Goal: Find specific page/section: Find specific page/section

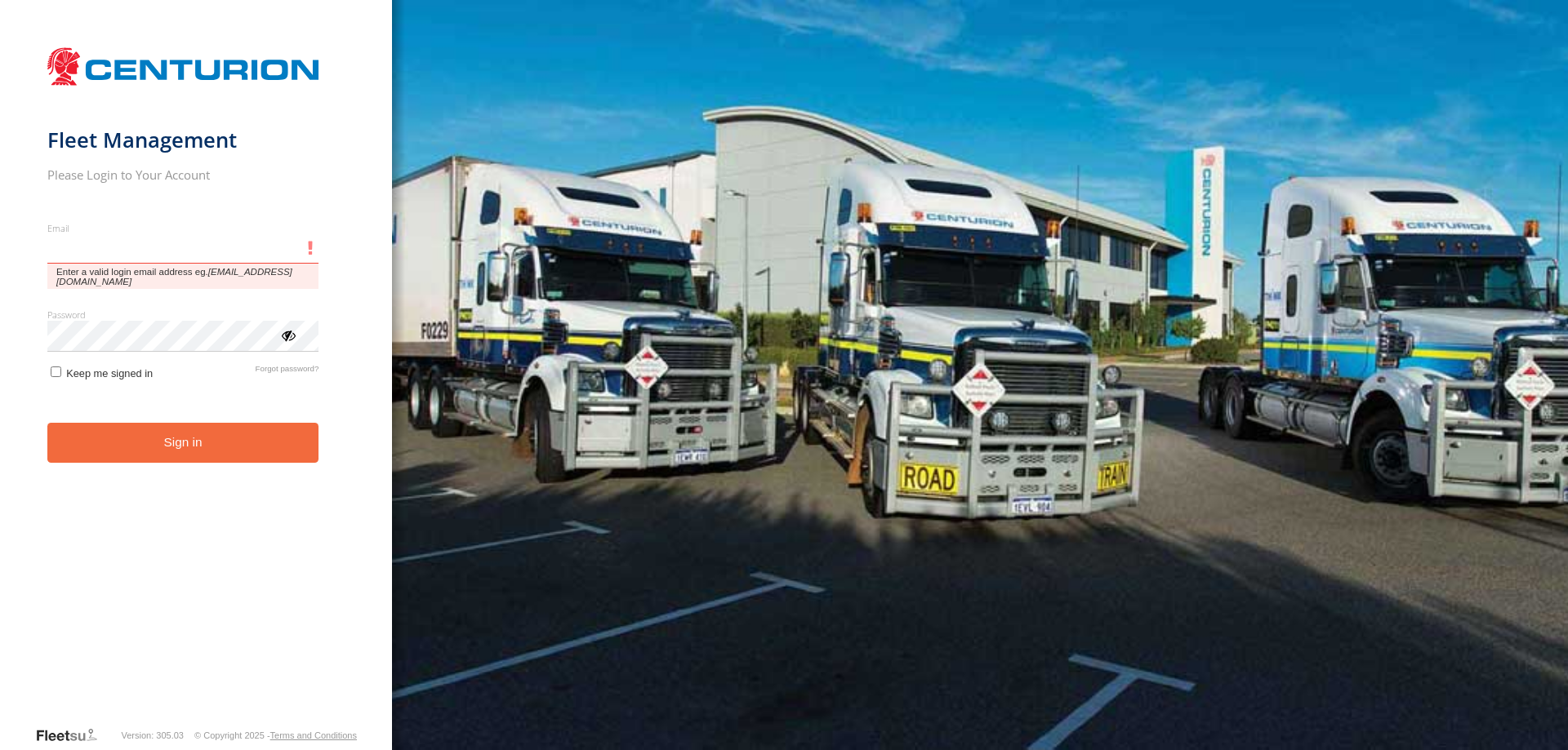
type input "**********"
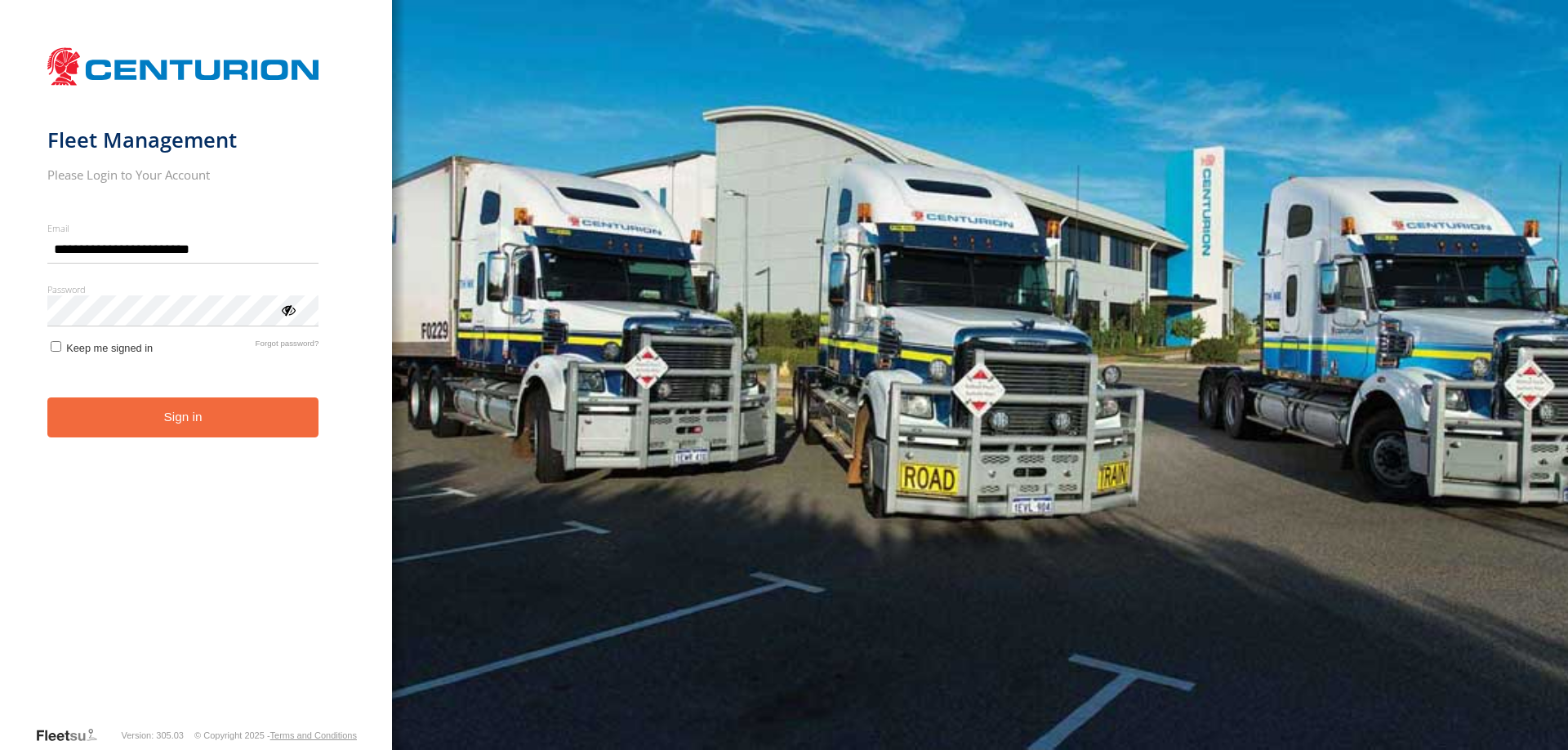
click at [224, 435] on button "Sign in" at bounding box center [183, 418] width 272 height 40
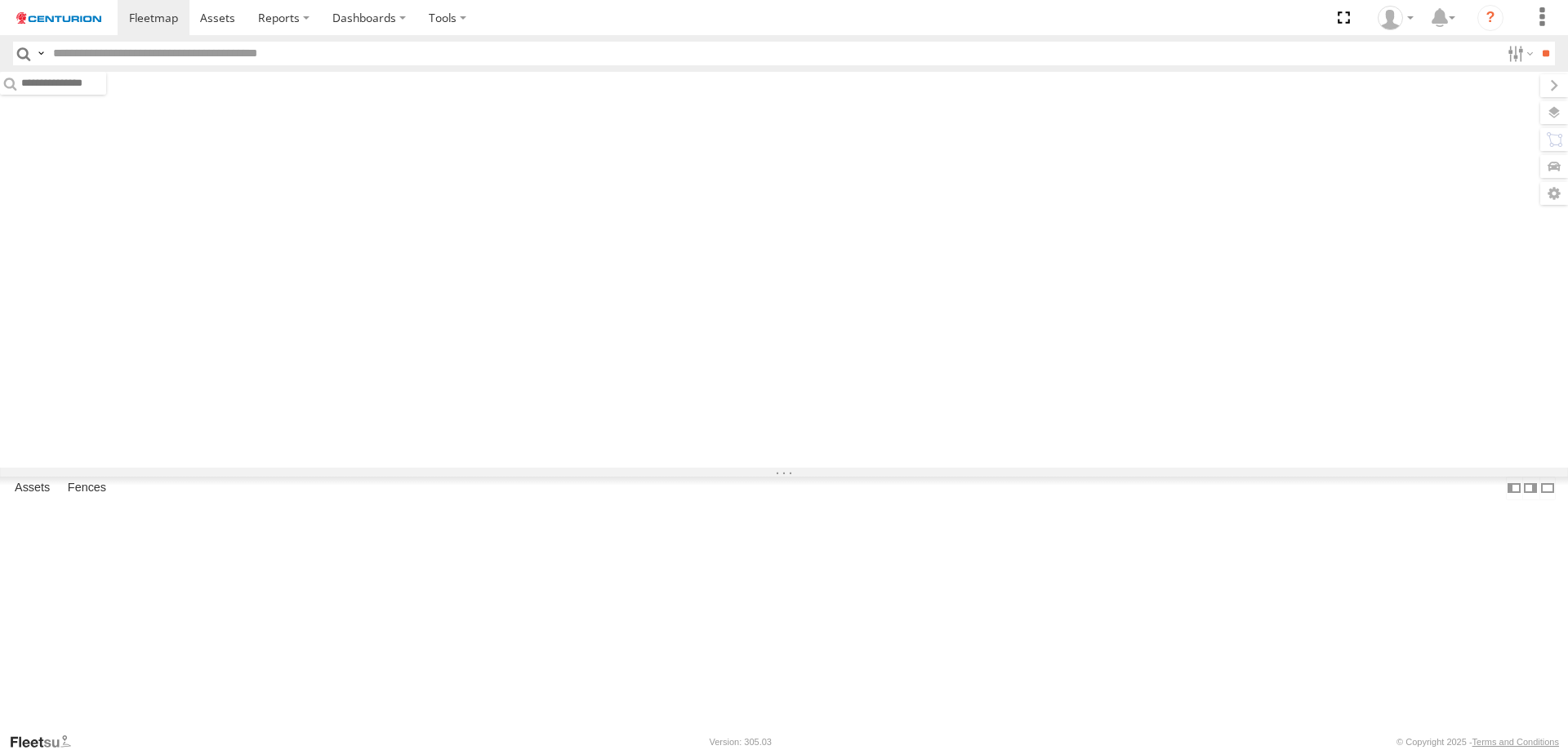
click at [352, 53] on input "text" at bounding box center [773, 53] width 1453 height 23
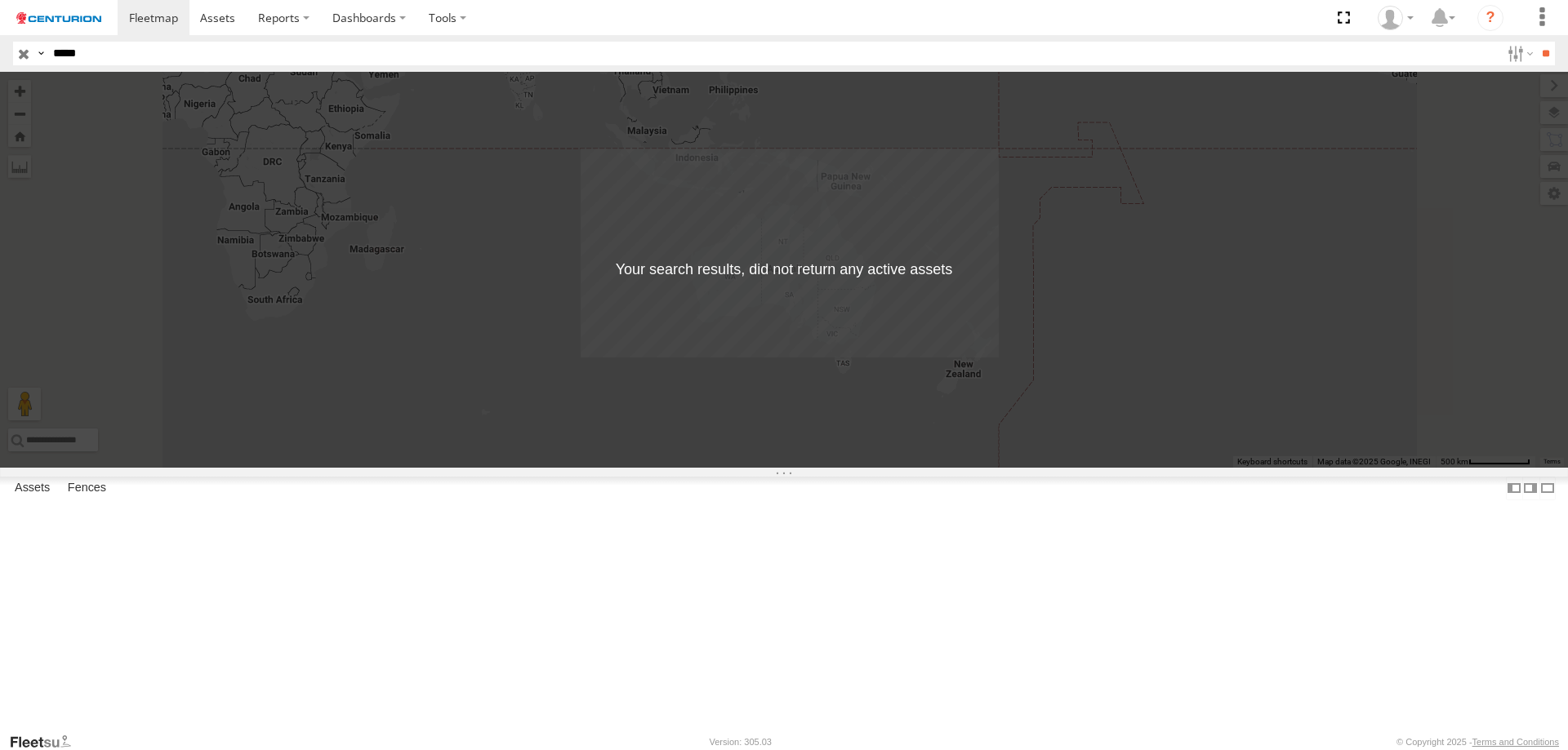
type input "*****"
click at [1536, 41] on input "**" at bounding box center [1546, 53] width 19 height 23
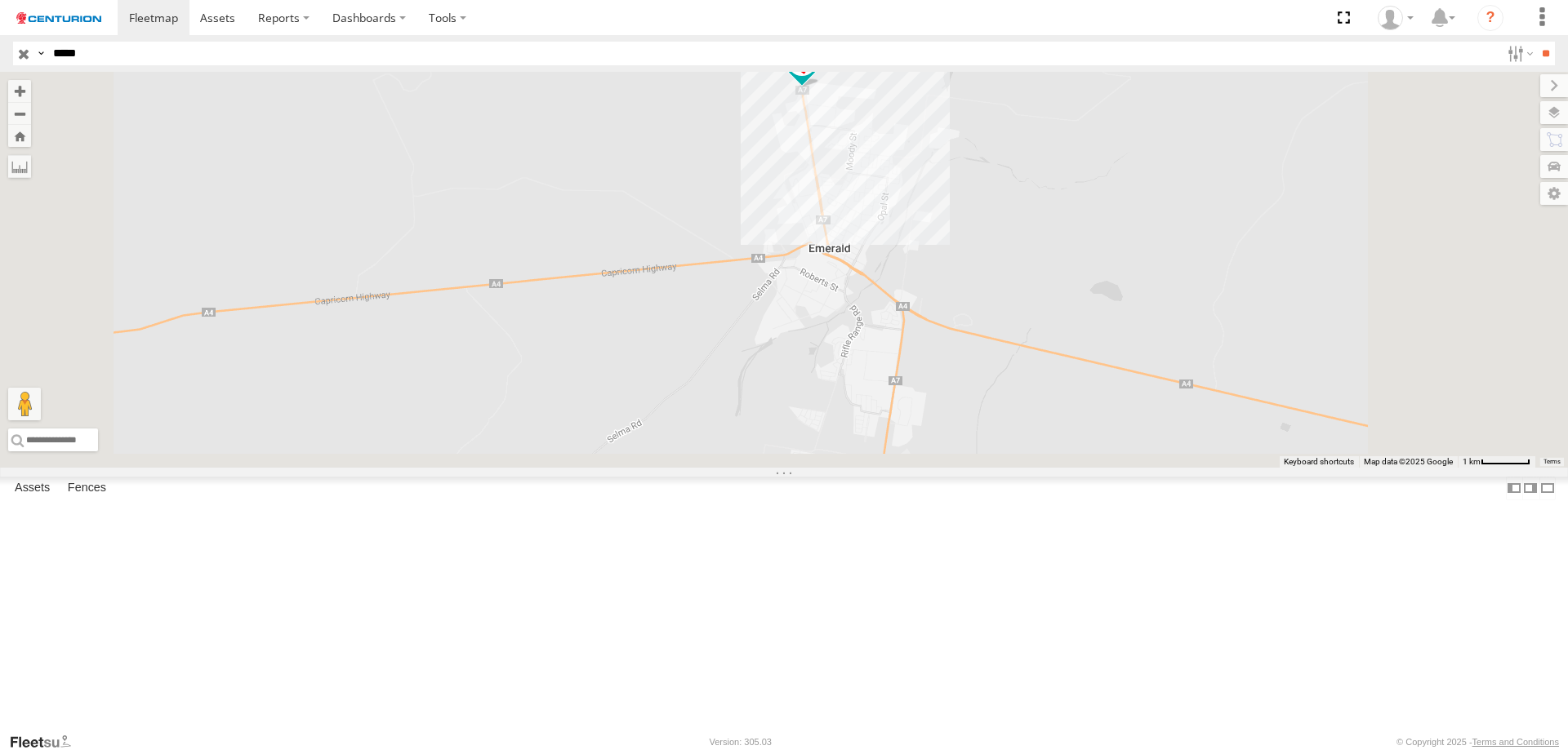
drag, startPoint x: 1094, startPoint y: 602, endPoint x: 1067, endPoint y: 338, distance: 265.4
click at [1067, 338] on div "MV237" at bounding box center [784, 269] width 1568 height 396
click at [817, 76] on span at bounding box center [802, 61] width 29 height 29
click at [1177, 268] on div "MV237 MV237 Branch Mackay - [PERSON_NAME] Emerald -23.49329 , 148.15248 South 6…" at bounding box center [784, 269] width 1568 height 396
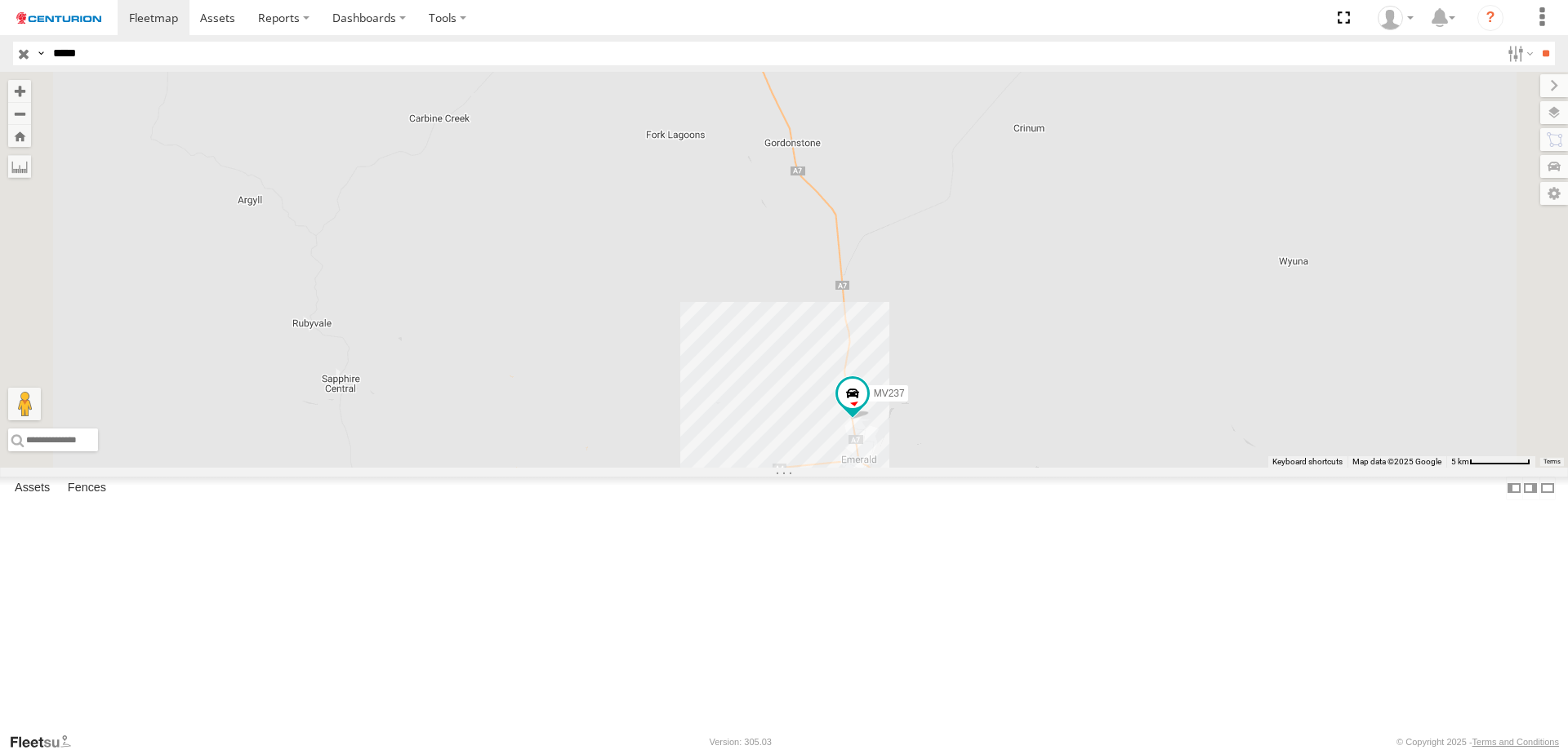
drag, startPoint x: 1236, startPoint y: 263, endPoint x: 1133, endPoint y: 459, distance: 221.4
click at [1134, 459] on div "MV237" at bounding box center [784, 269] width 1568 height 396
click at [866, 410] on span at bounding box center [850, 395] width 29 height 29
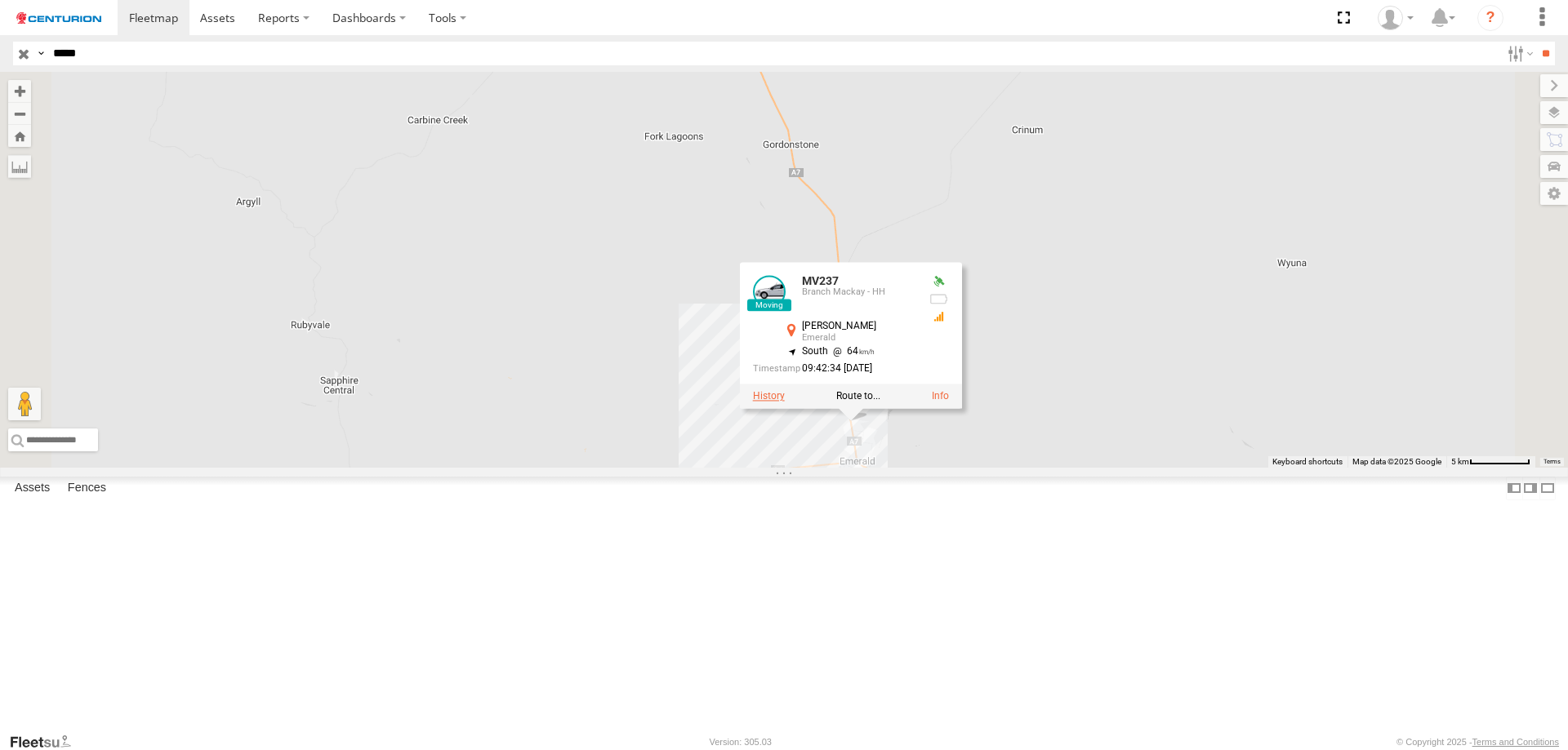
click at [785, 402] on label at bounding box center [768, 396] width 32 height 11
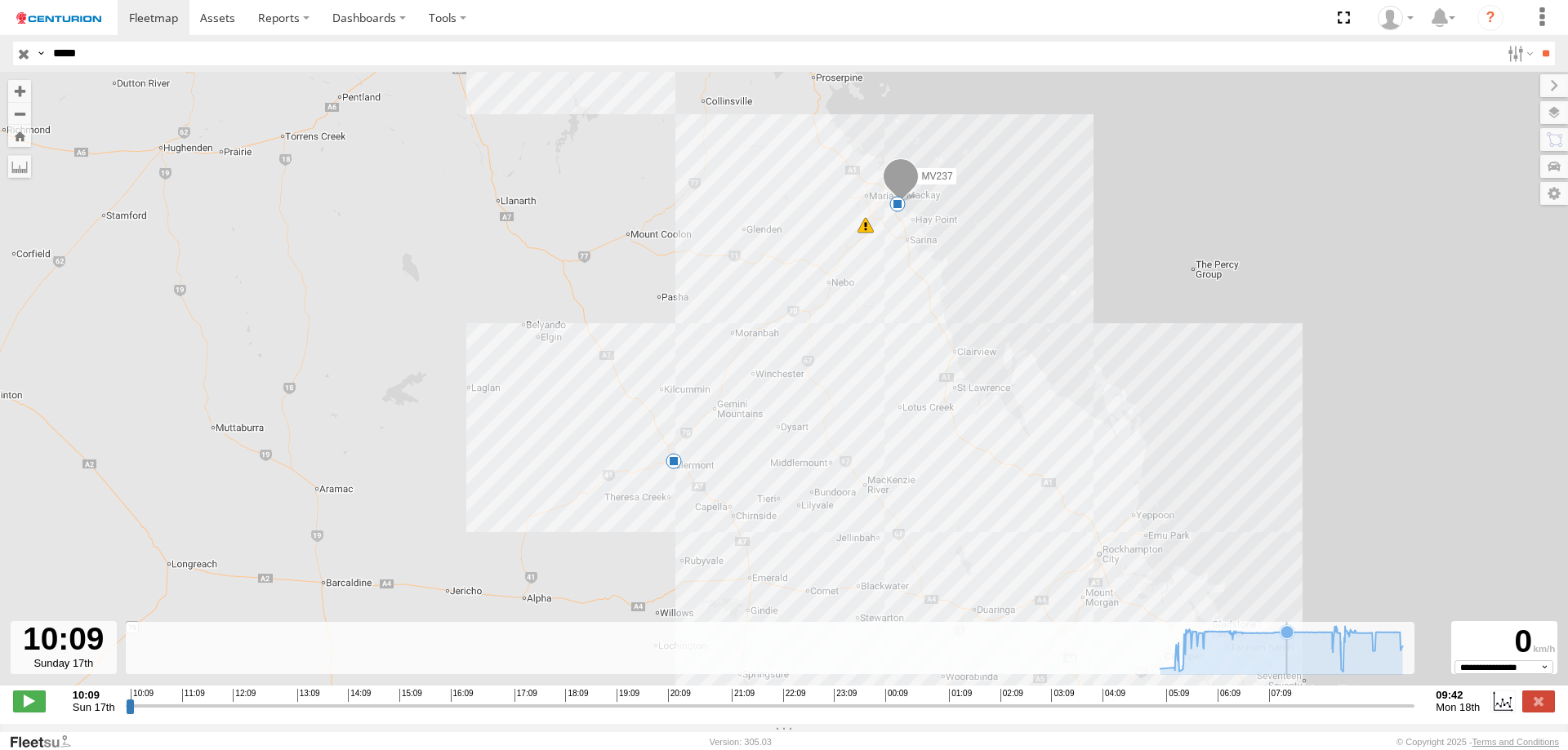
click at [1287, 663] on icon at bounding box center [1280, 650] width 243 height 49
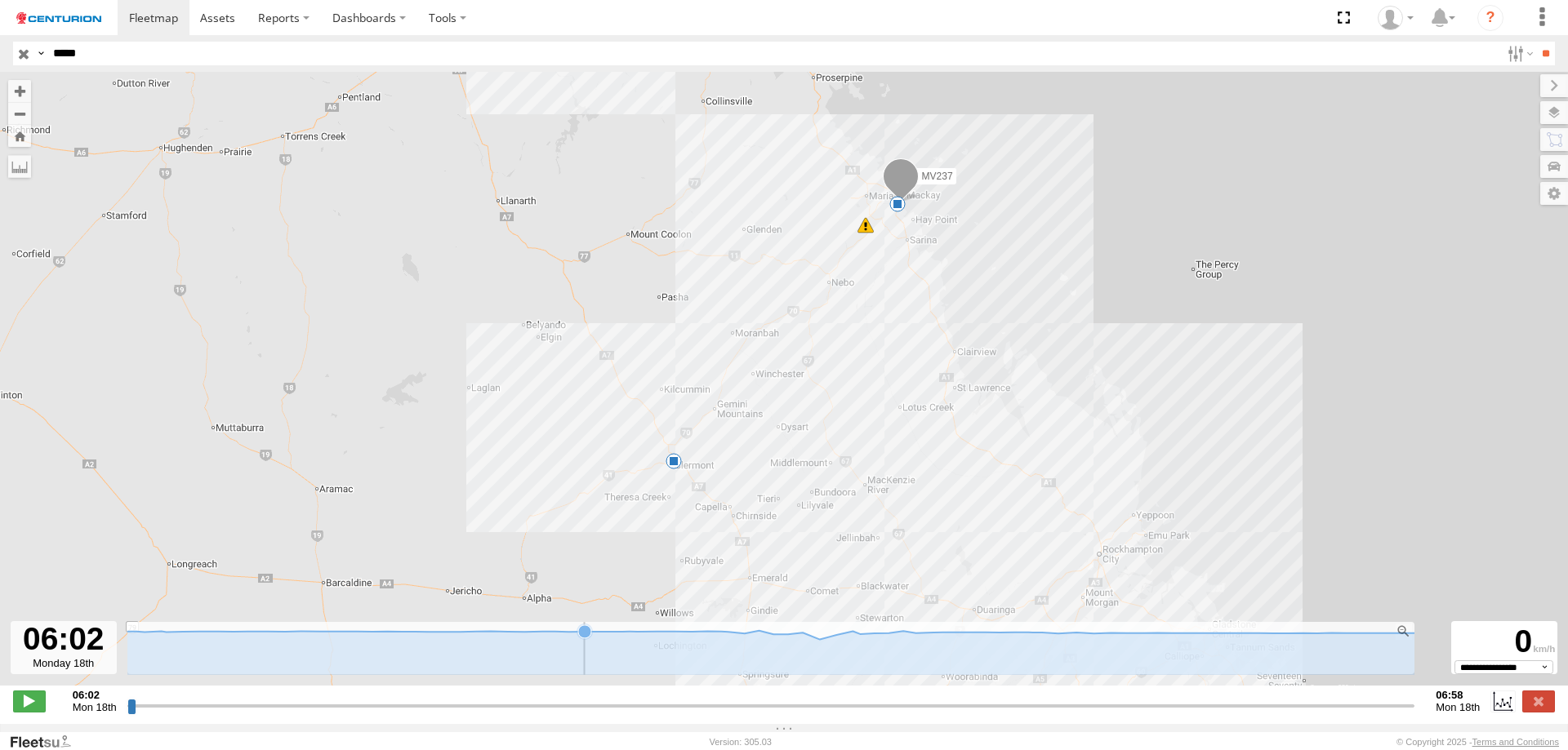
click at [589, 640] on icon at bounding box center [771, 635] width 1317 height 9
click at [591, 640] on icon at bounding box center [771, 635] width 1317 height 9
drag, startPoint x: 876, startPoint y: 670, endPoint x: 964, endPoint y: 668, distance: 88.0
click at [958, 668] on icon at bounding box center [772, 652] width 1300 height 44
drag, startPoint x: 999, startPoint y: 669, endPoint x: 1070, endPoint y: 672, distance: 71.1
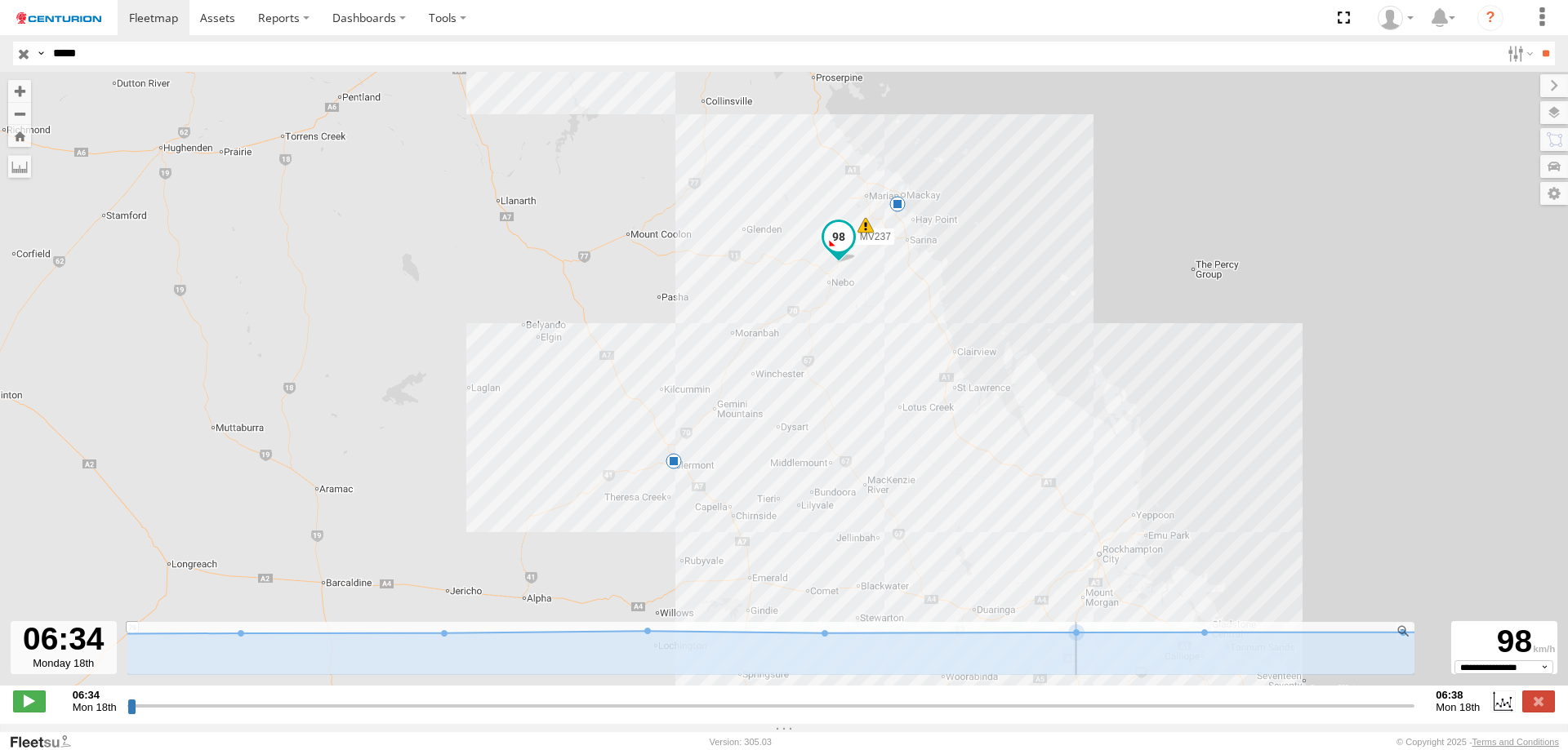
click at [1024, 669] on icon at bounding box center [822, 652] width 1569 height 44
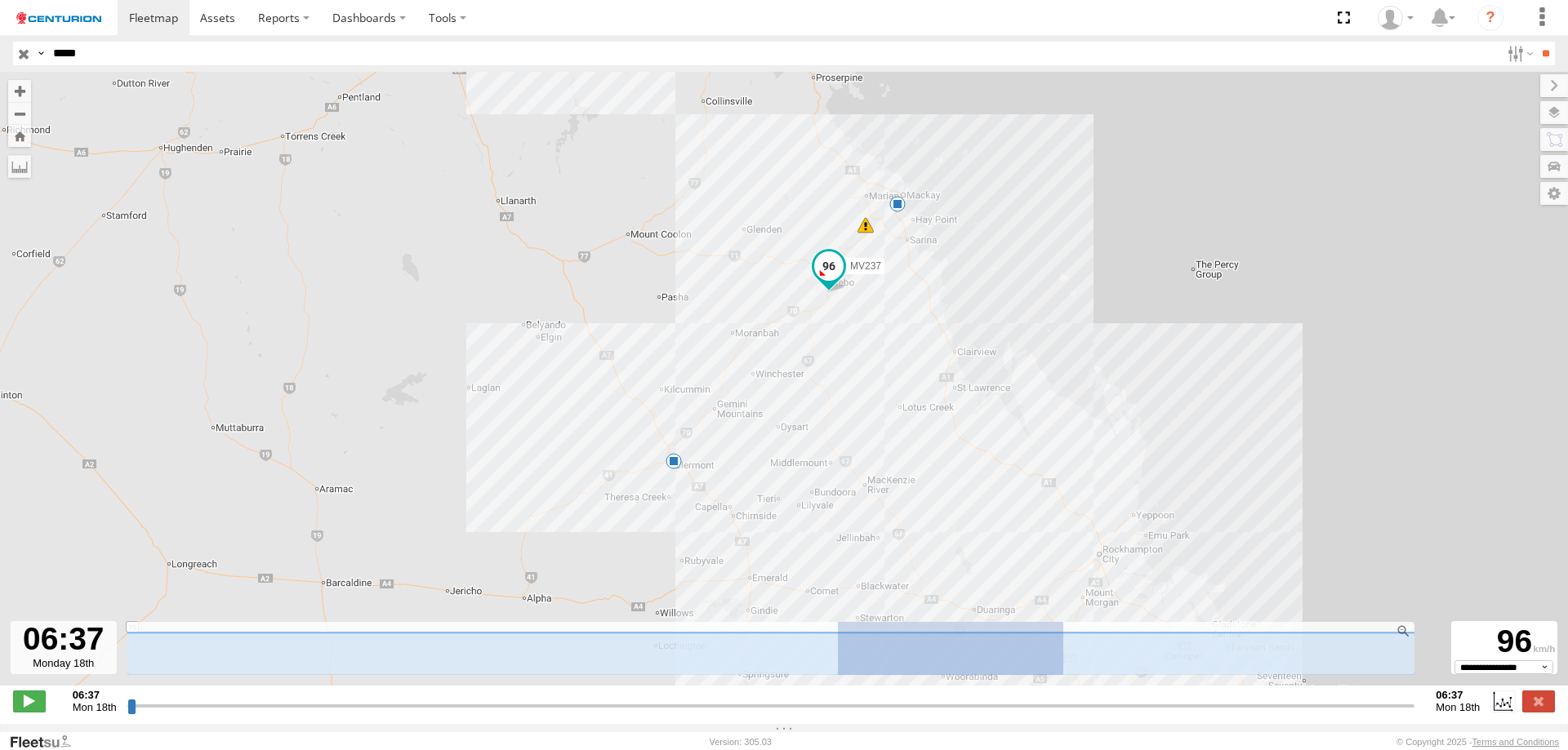
drag, startPoint x: 838, startPoint y: 653, endPoint x: 1108, endPoint y: 655, distance: 270.0
drag, startPoint x: 128, startPoint y: 719, endPoint x: 164, endPoint y: 716, distance: 36.1
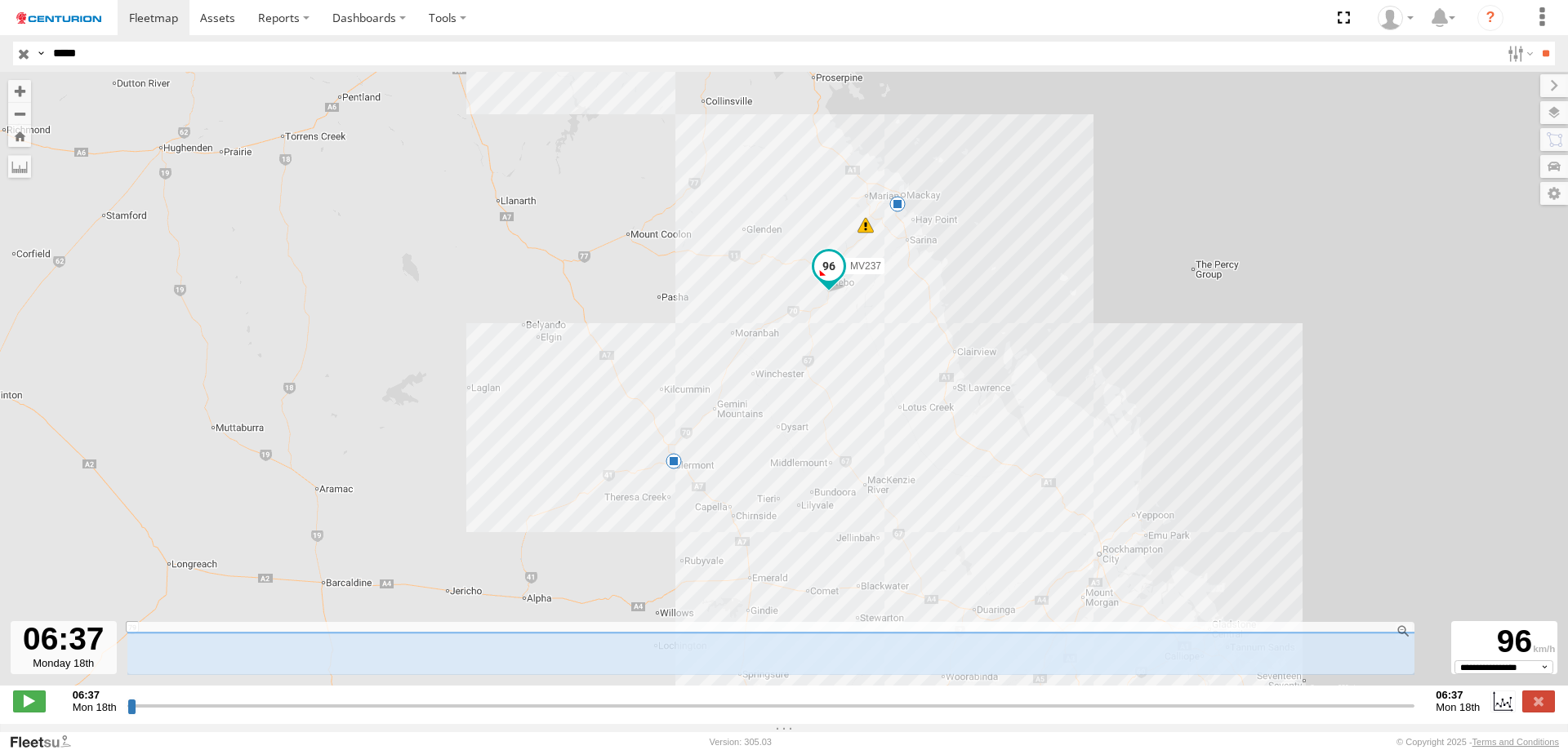
click at [164, 714] on input "range" at bounding box center [771, 706] width 1287 height 16
drag, startPoint x: 275, startPoint y: 719, endPoint x: 332, endPoint y: 723, distance: 57.1
click at [277, 714] on input "range" at bounding box center [771, 706] width 1287 height 16
click at [439, 714] on input "range" at bounding box center [771, 706] width 1287 height 16
click at [1541, 712] on label at bounding box center [1539, 701] width 33 height 22
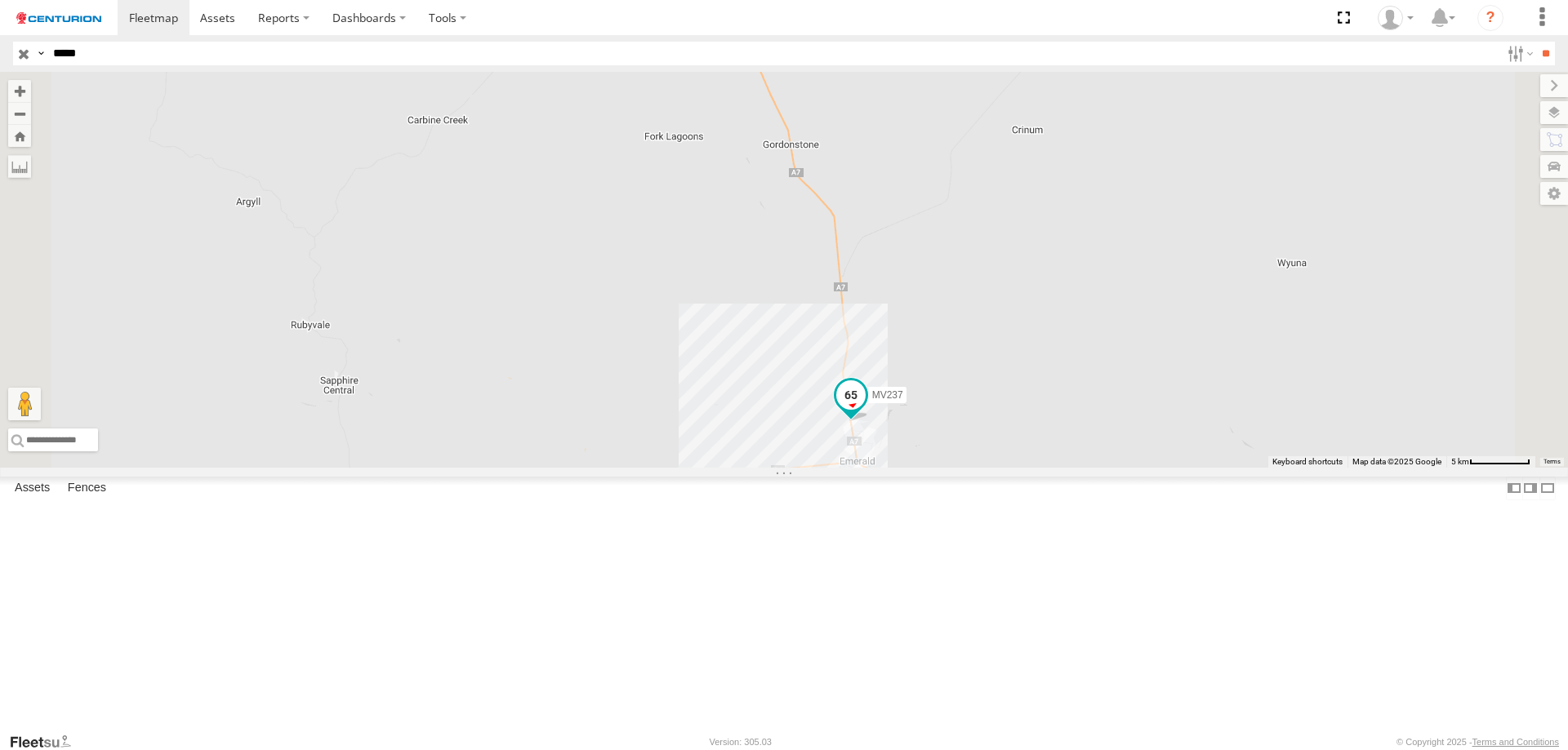
click at [866, 410] on span at bounding box center [850, 395] width 29 height 29
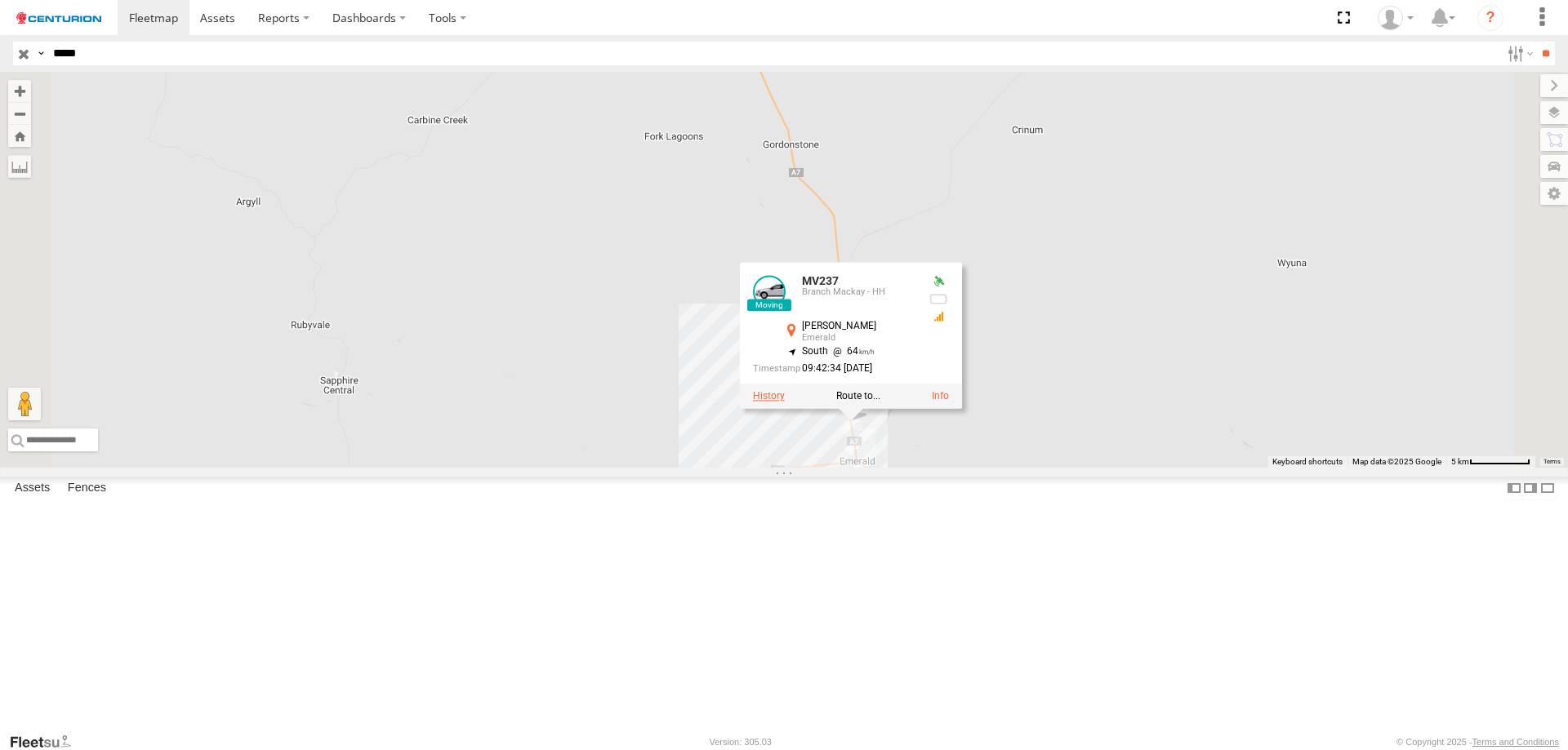
click at [785, 402] on label at bounding box center [768, 396] width 32 height 11
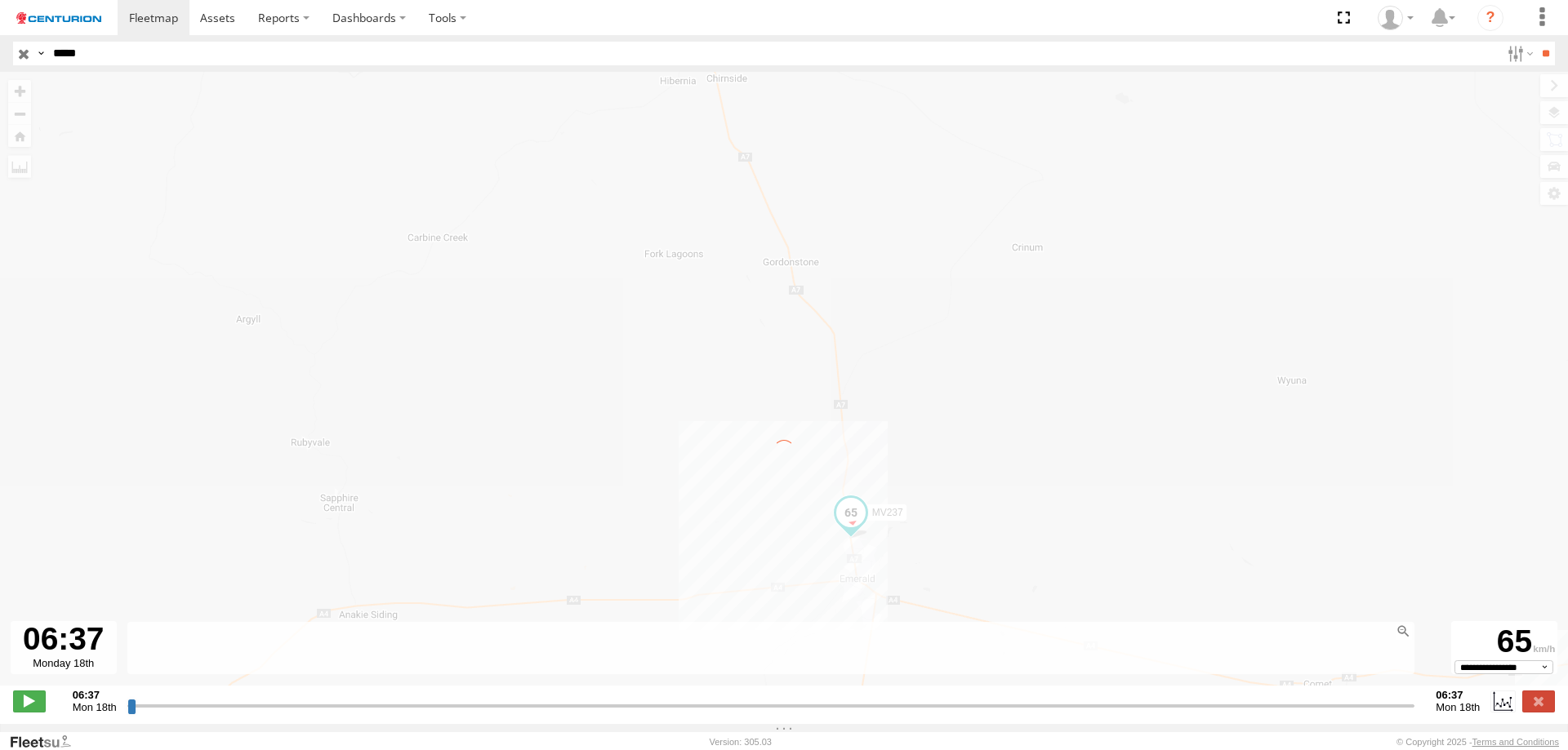
type input "**********"
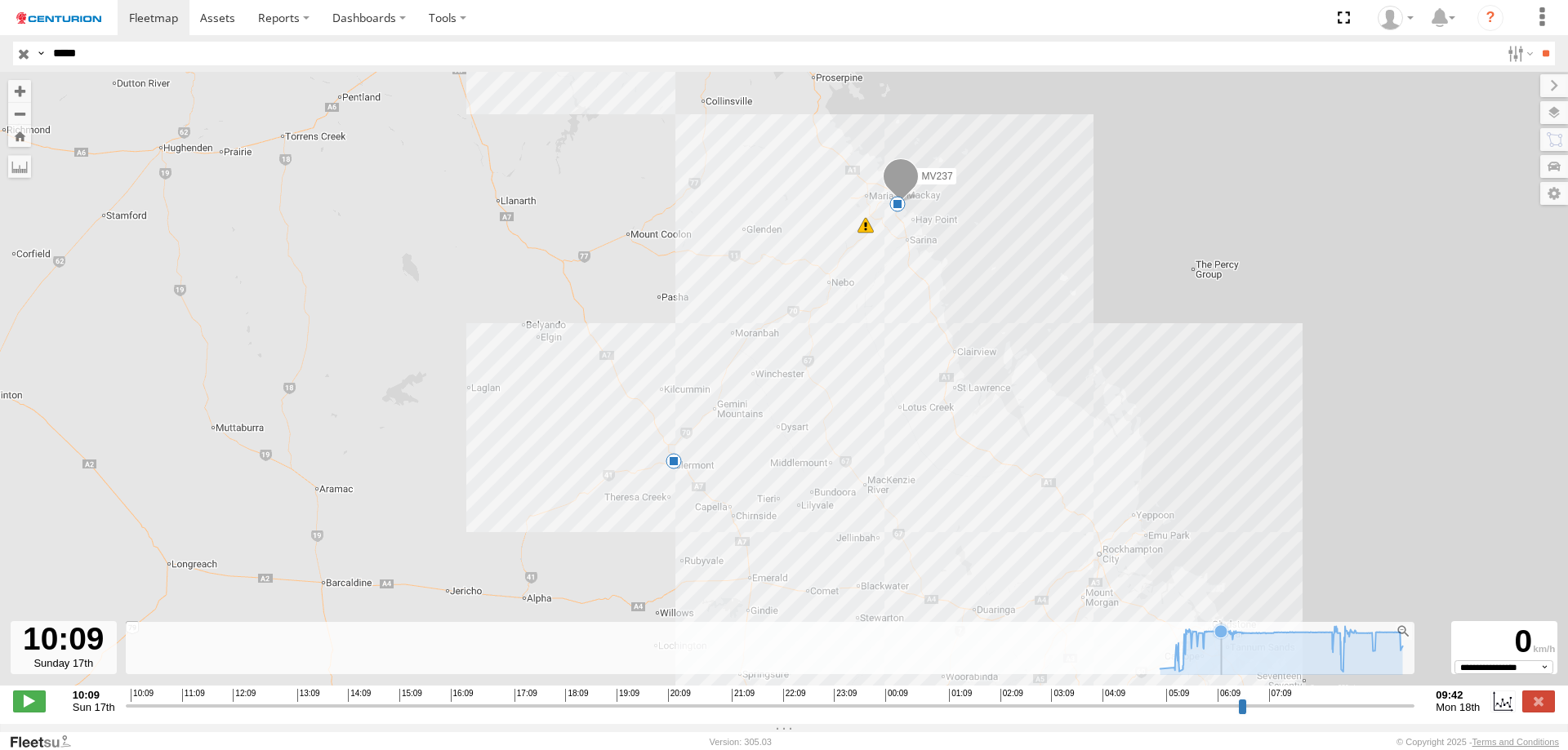
click at [1222, 647] on g at bounding box center [1281, 649] width 259 height 52
click at [1377, 652] on icon at bounding box center [1281, 648] width 259 height 46
click at [1356, 640] on icon at bounding box center [1363, 632] width 13 height 13
click at [1363, 640] on icon at bounding box center [1358, 632] width 13 height 13
click at [1306, 639] on icon at bounding box center [1306, 631] width 13 height 13
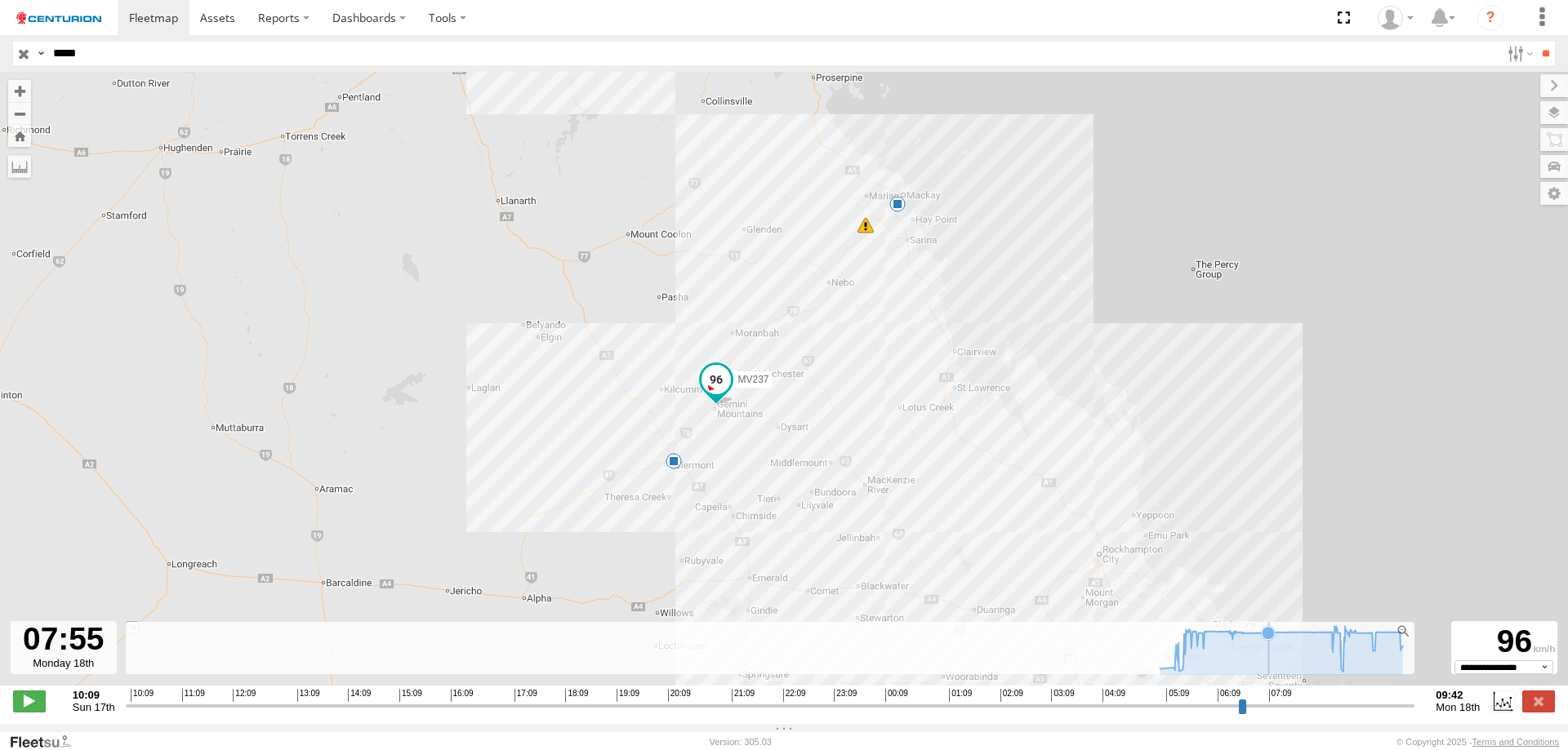
click at [1269, 640] on icon at bounding box center [1268, 632] width 13 height 13
click at [1236, 640] on icon at bounding box center [1235, 631] width 16 height 16
click at [1220, 648] on icon at bounding box center [1281, 648] width 259 height 46
click at [1247, 640] on icon at bounding box center [1246, 632] width 13 height 13
click at [1278, 650] on icon at bounding box center [1280, 650] width 243 height 49
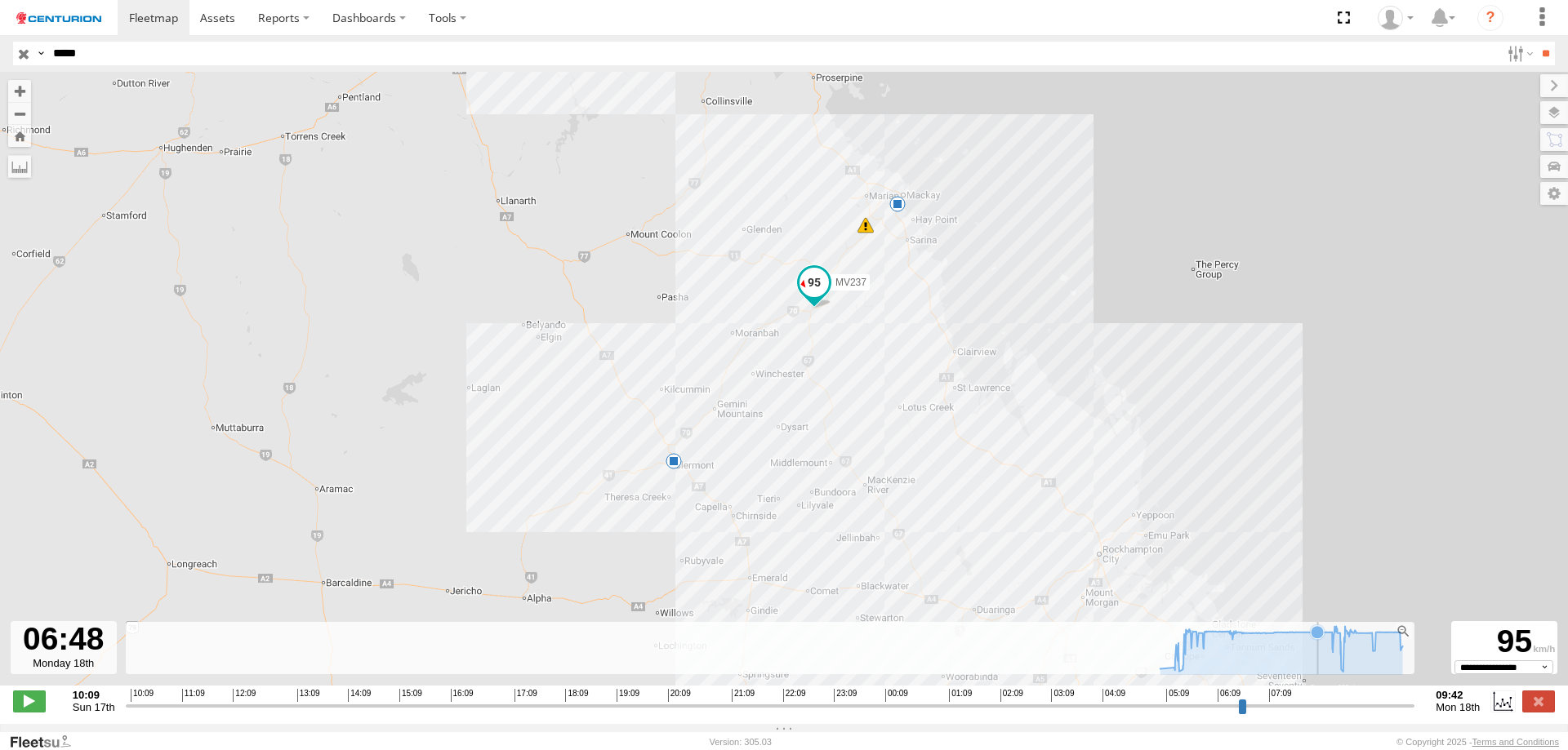
click at [1318, 654] on icon at bounding box center [1280, 650] width 243 height 49
click at [1290, 653] on icon at bounding box center [1280, 650] width 243 height 49
click at [1361, 654] on icon at bounding box center [1280, 650] width 243 height 49
click at [1388, 639] on icon at bounding box center [1387, 631] width 13 height 13
click at [1355, 637] on icon at bounding box center [1354, 630] width 13 height 13
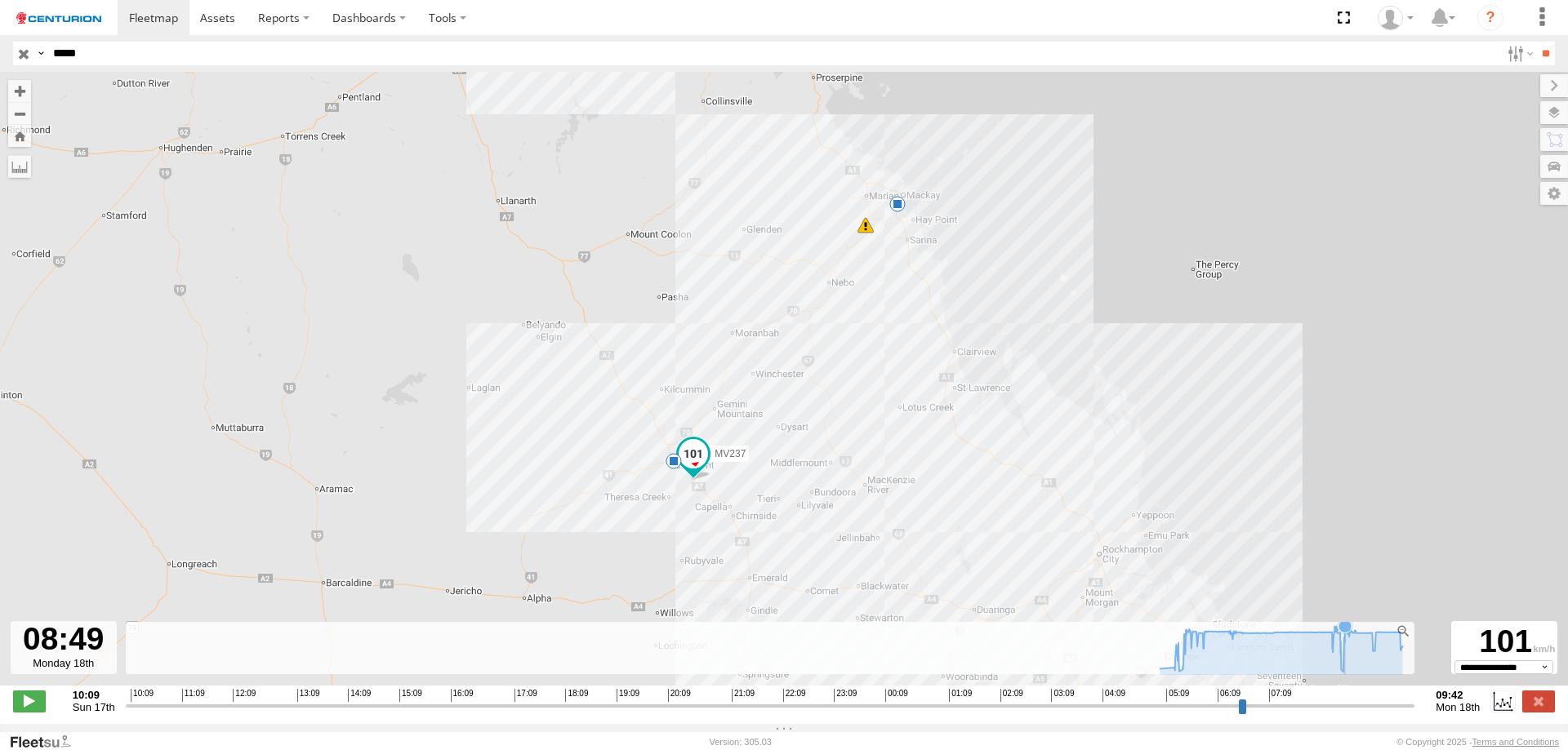
click at [1345, 633] on icon at bounding box center [1344, 626] width 13 height 13
click at [1337, 633] on icon at bounding box center [1281, 648] width 259 height 46
click at [1336, 633] on icon at bounding box center [1336, 629] width 13 height 13
click at [1335, 633] on icon at bounding box center [1335, 631] width 13 height 13
click at [27, 50] on input "button" at bounding box center [23, 53] width 22 height 23
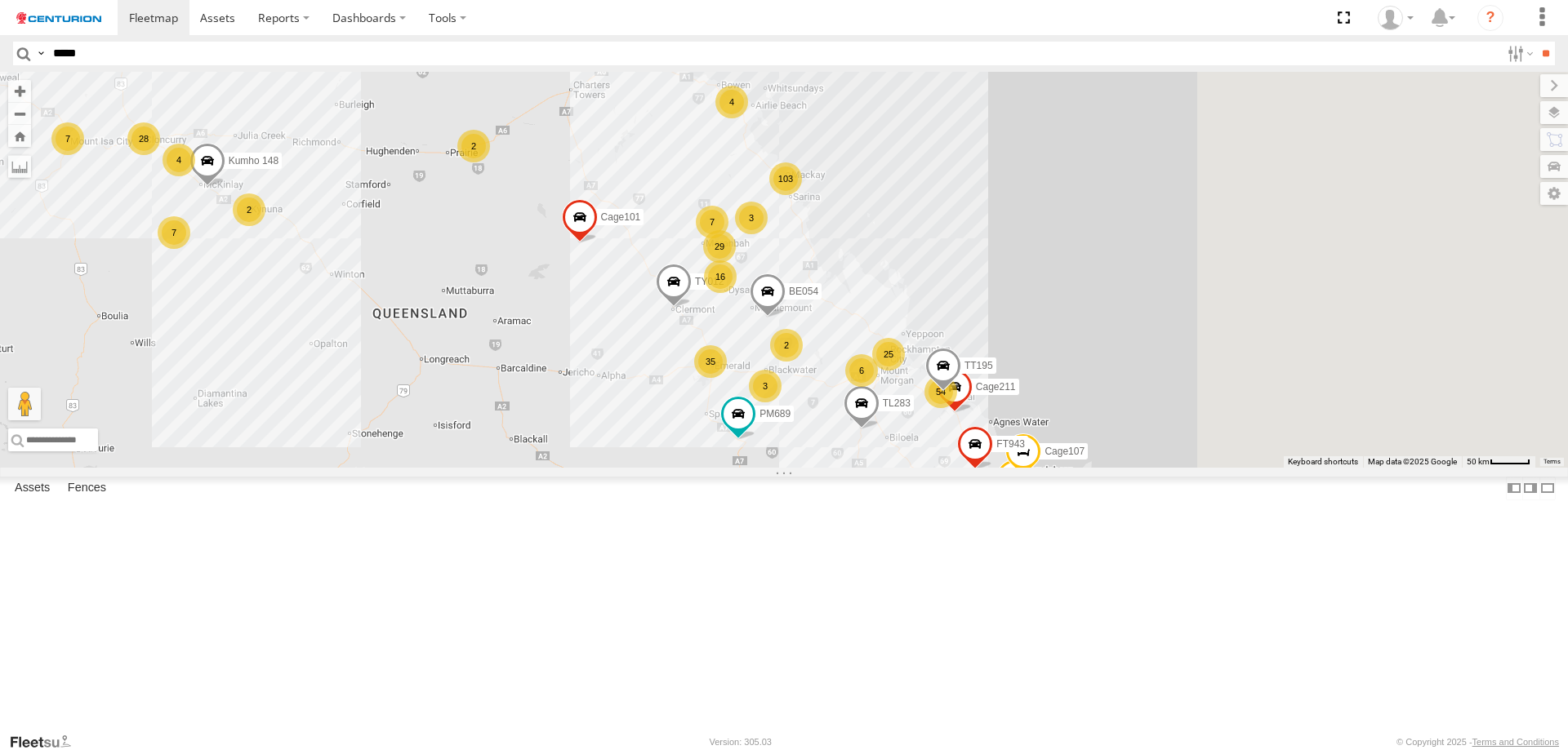
drag, startPoint x: 1135, startPoint y: 398, endPoint x: 777, endPoint y: 547, distance: 387.8
click at [777, 468] on div "PM810 PM753 PM884 Cage008 F0485 TL283 F0471 Cage194 MV283 F0373 F0347 PM791 Cag…" at bounding box center [784, 269] width 1568 height 396
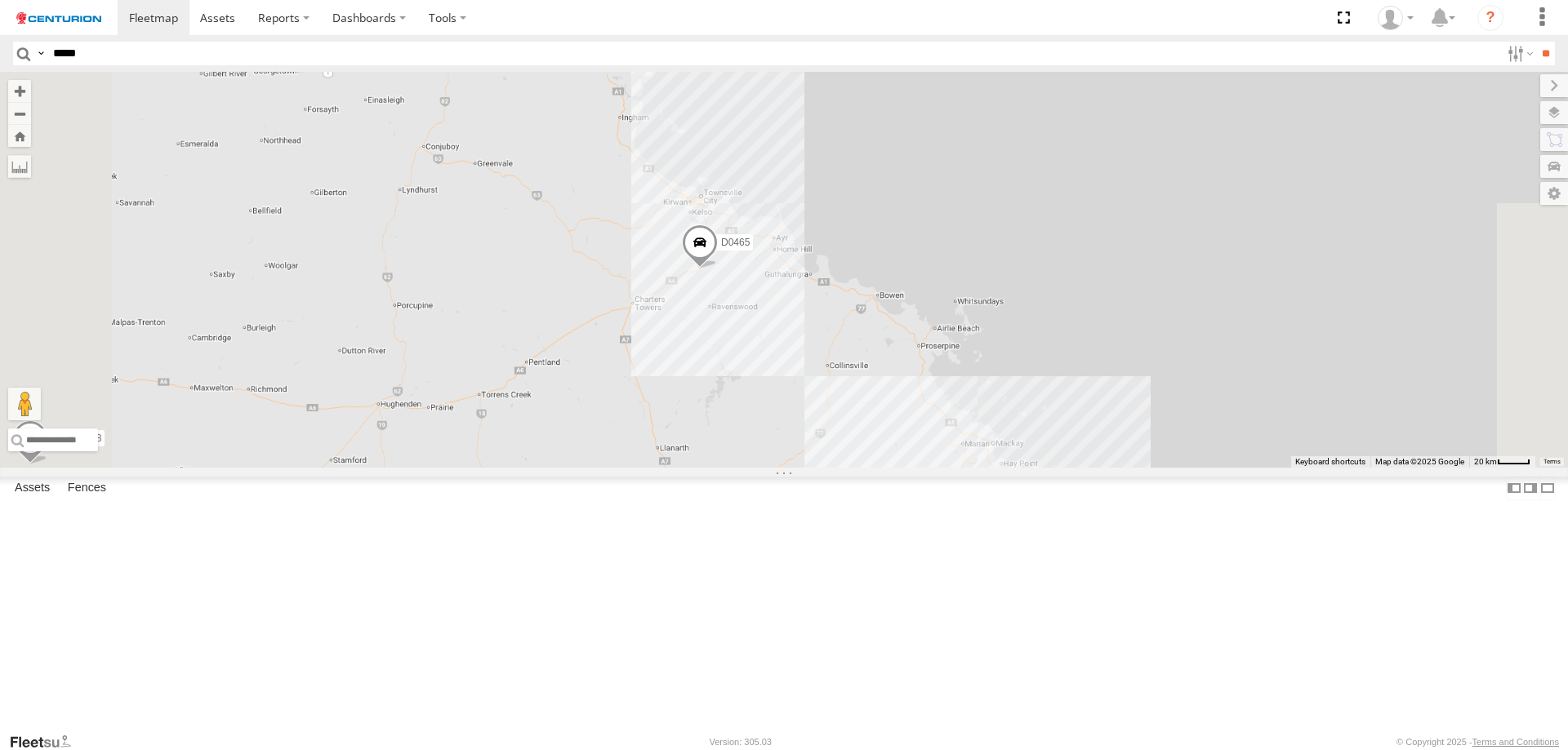
drag, startPoint x: 818, startPoint y: 233, endPoint x: 872, endPoint y: 419, distance: 193.7
click at [872, 419] on div "PM810 PM753 PM884 Cage008 F0485 TL283 F0471 Cage194 MV283 F0373 F0347 PM791 Cag…" at bounding box center [784, 269] width 1568 height 396
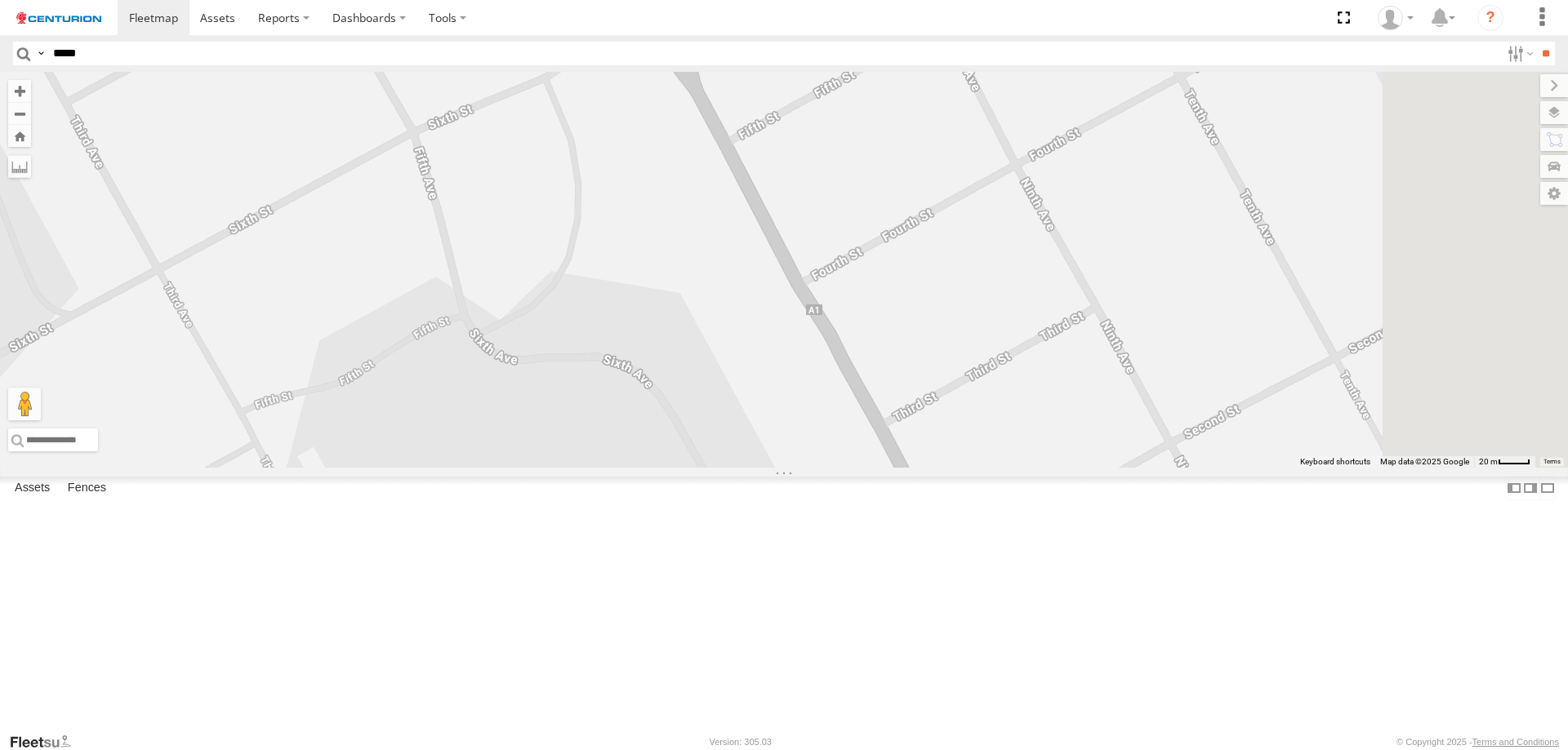
drag, startPoint x: 1233, startPoint y: 433, endPoint x: 1122, endPoint y: 215, distance: 244.6
click at [1122, 215] on div "PM810 PM753 PM884 Cage008 F0485 TL283 F0471 Cage194 MV283 F0373 F0347 PM791 Cag…" at bounding box center [784, 269] width 1568 height 396
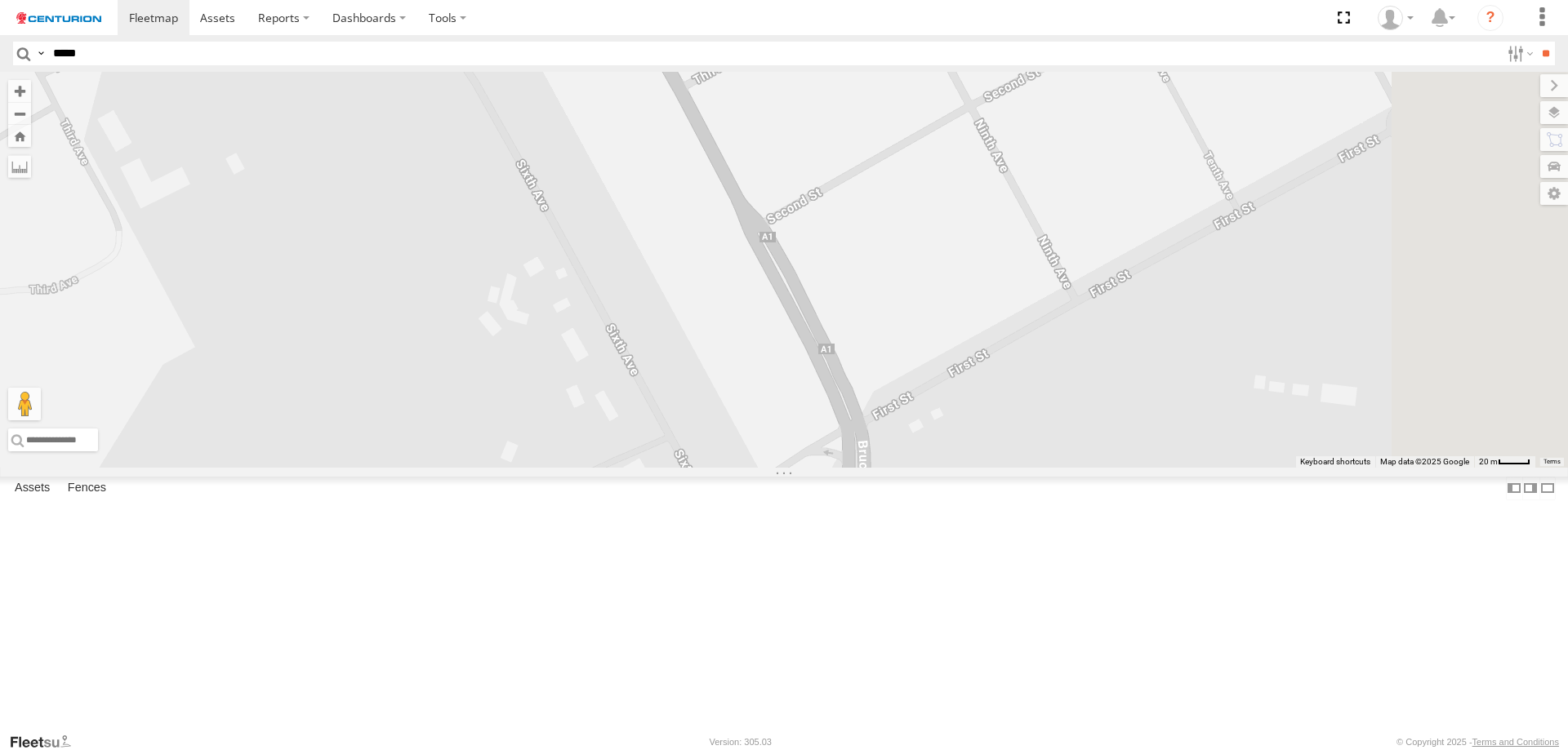
drag, startPoint x: 1235, startPoint y: 512, endPoint x: 1105, endPoint y: 274, distance: 271.2
click at [1105, 274] on div "PM810 PM753 PM884 Cage008 F0485 TL283 F0471 Cage194 MV283 F0373 F0347 PM791 Cag…" at bounding box center [784, 269] width 1568 height 396
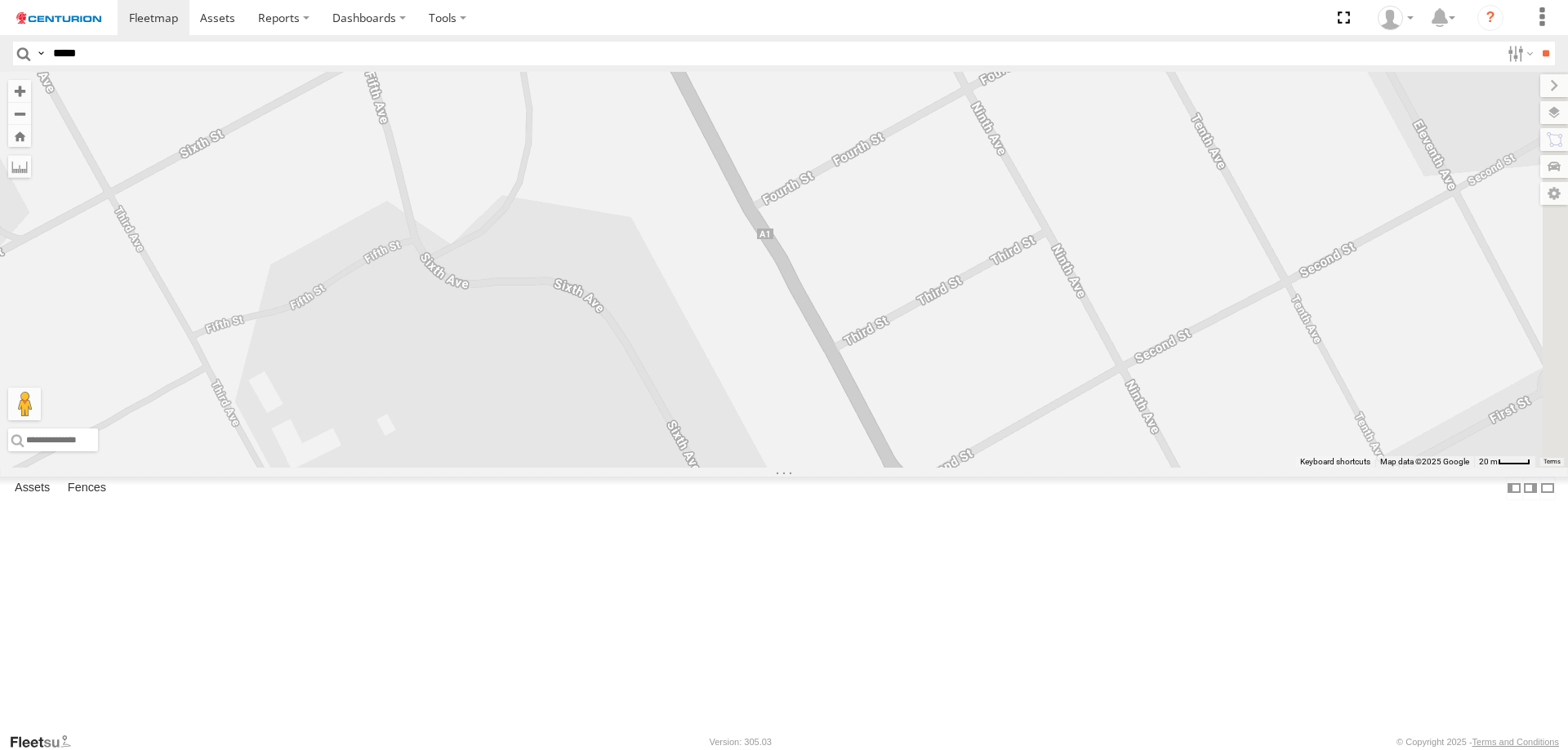
drag, startPoint x: 1023, startPoint y: 224, endPoint x: 1203, endPoint y: 565, distance: 385.6
click at [1205, 468] on div "PM810 PM753 PM884 Cage008 F0485 TL283 F0471 Cage194 MV283 F0373 F0347 PM791 Cag…" at bounding box center [784, 269] width 1568 height 396
